Goal: Obtain resource: Download file/media

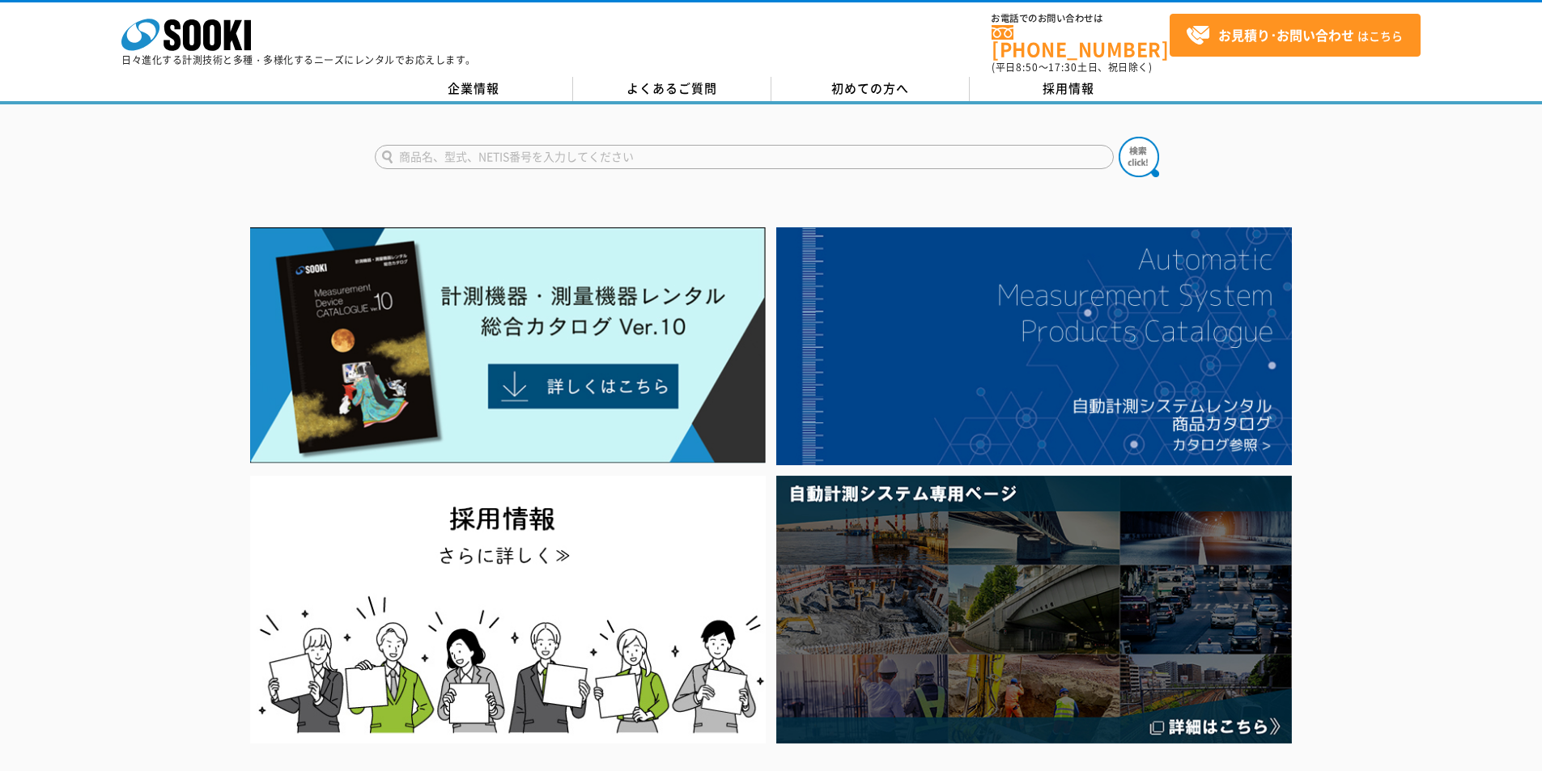
click at [773, 146] on input "text" at bounding box center [744, 157] width 739 height 24
click at [518, 171] on div "デジタルプッシュプルゲージ" at bounding box center [529, 180] width 306 height 20
type input "デジタルプッシュプルゲージ"
click at [1127, 147] on img at bounding box center [1139, 157] width 40 height 40
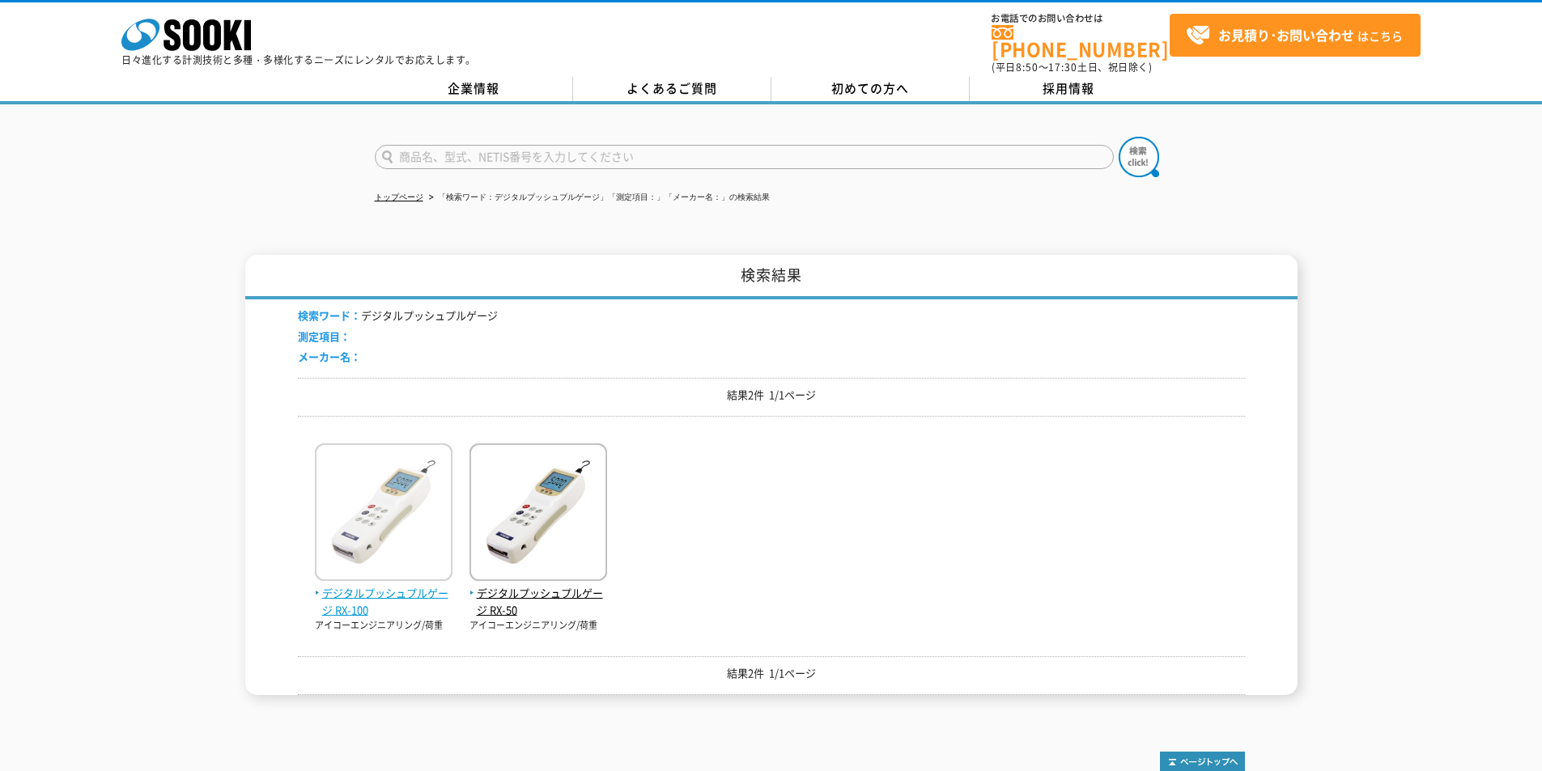
click at [423, 586] on span "デジタルプッシュプルゲージ RX-100" at bounding box center [384, 602] width 138 height 34
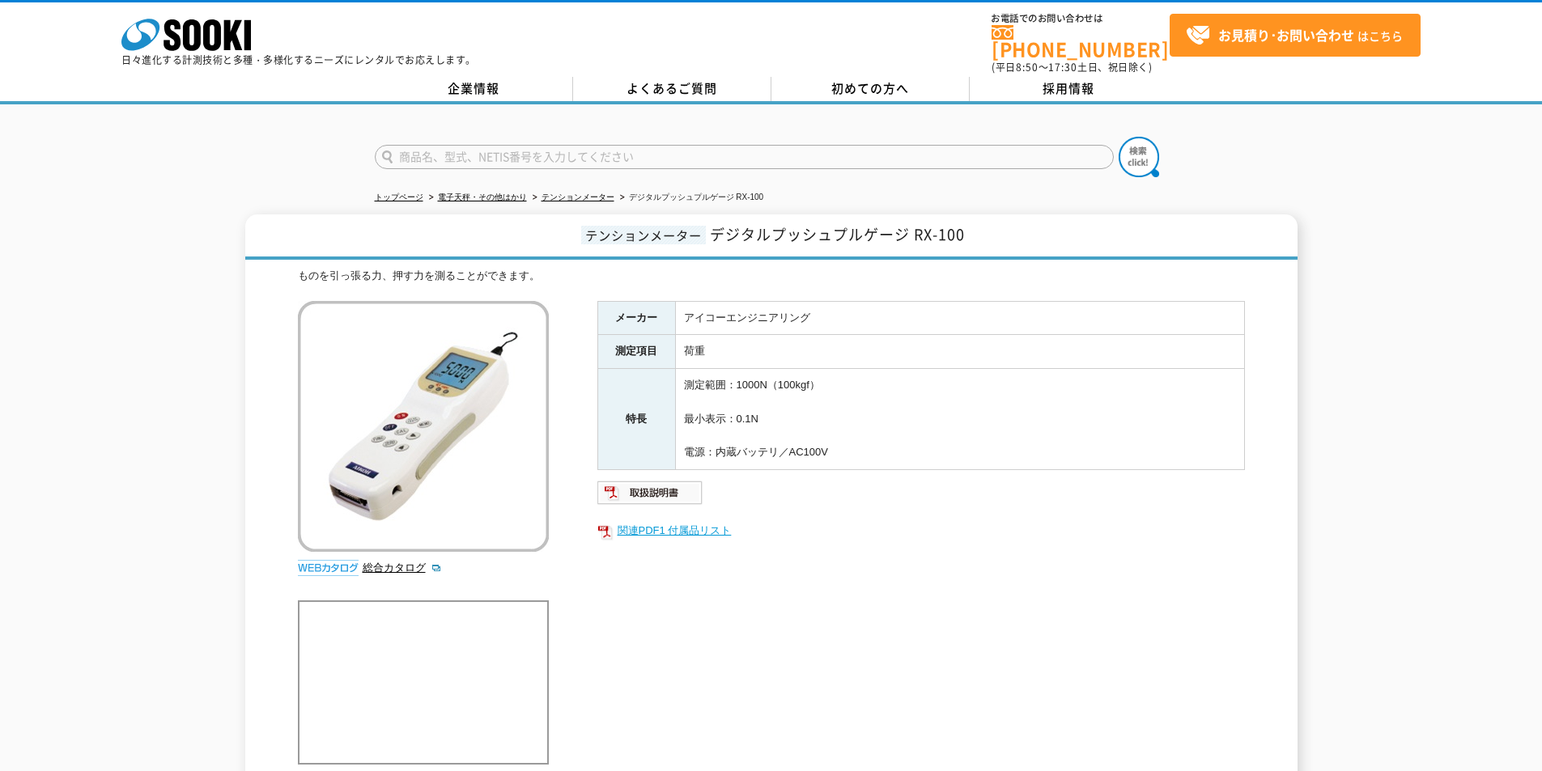
click at [709, 520] on link "関連PDF1 付属品リスト" at bounding box center [920, 530] width 647 height 21
click at [189, 15] on div "株式会社 ソーキ spMenu 日々進化する計測技術と多種・多様化するニーズにレンタルでお応えします。" at bounding box center [298, 38] width 354 height 54
drag, startPoint x: 183, startPoint y: 23, endPoint x: 168, endPoint y: 2, distance: 25.6
click at [182, 23] on icon "株式会社 ソーキ" at bounding box center [185, 35] width 129 height 32
